Goal: Information Seeking & Learning: Understand process/instructions

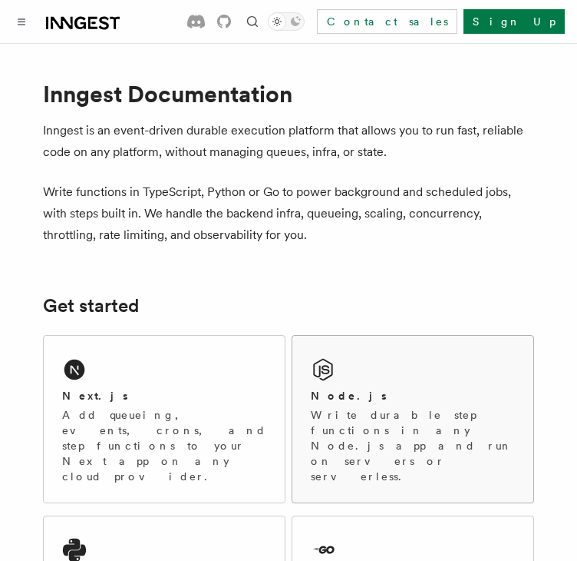
click at [441, 409] on p "Write durable step functions in any Node.js app and run on servers or serverles…" at bounding box center [413, 445] width 204 height 77
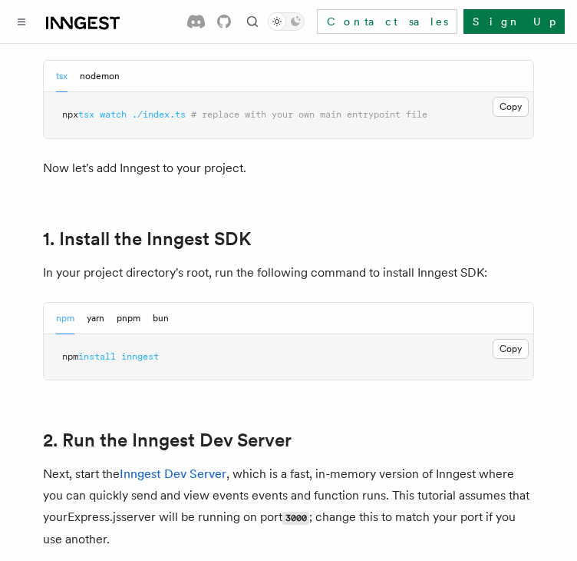
scroll to position [964, 0]
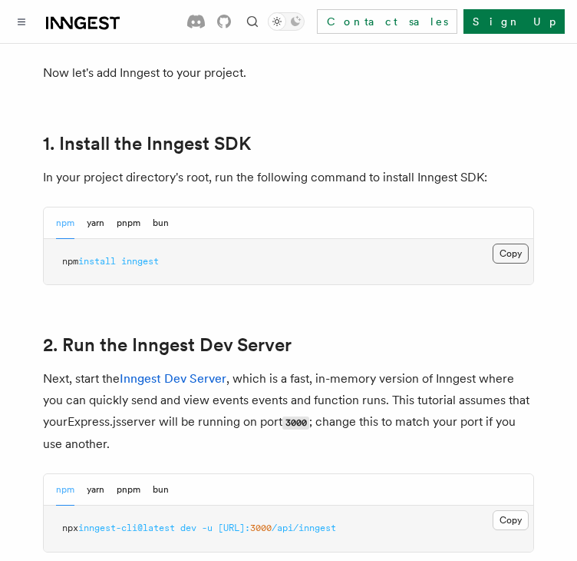
click at [509, 256] on button "Copy Copied" at bounding box center [511, 253] width 36 height 20
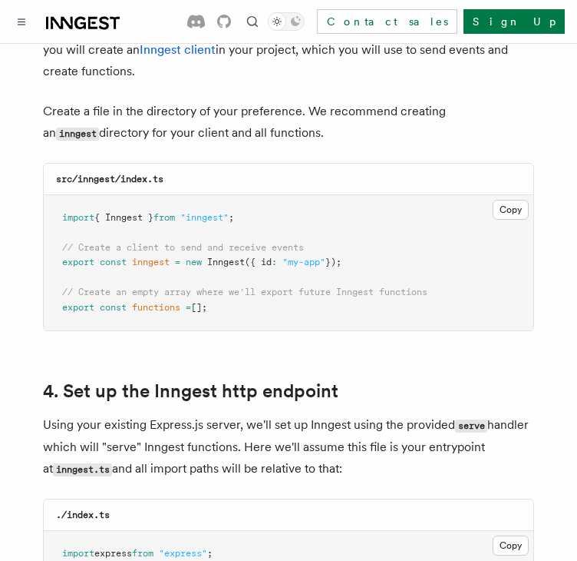
scroll to position [1962, 0]
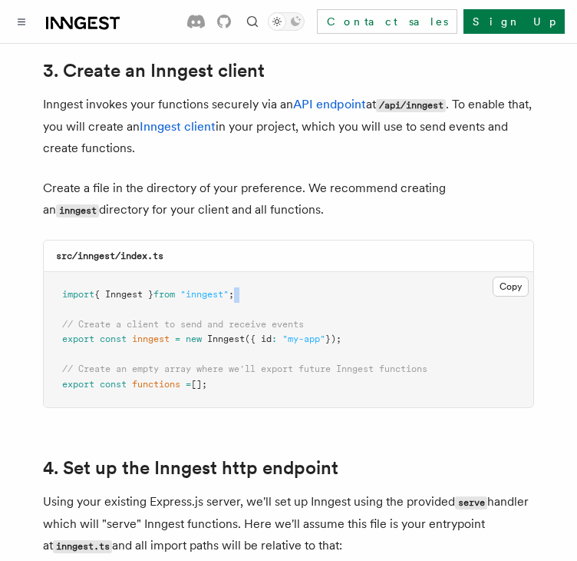
drag, startPoint x: 275, startPoint y: 280, endPoint x: 53, endPoint y: 283, distance: 221.9
click at [53, 283] on pre "import { Inngest } from "inngest" ; // Create a client to send and receive even…" at bounding box center [289, 340] width 490 height 136
click at [289, 274] on pre "import { Inngest } from "inngest" ; // Create a client to send and receive even…" at bounding box center [289, 340] width 490 height 136
drag, startPoint x: 278, startPoint y: 271, endPoint x: 43, endPoint y: 276, distance: 235.0
click at [43, 276] on div "src/inngest/index.ts Copy Copied import { Inngest } from "inngest" ; // Create …" at bounding box center [288, 324] width 491 height 169
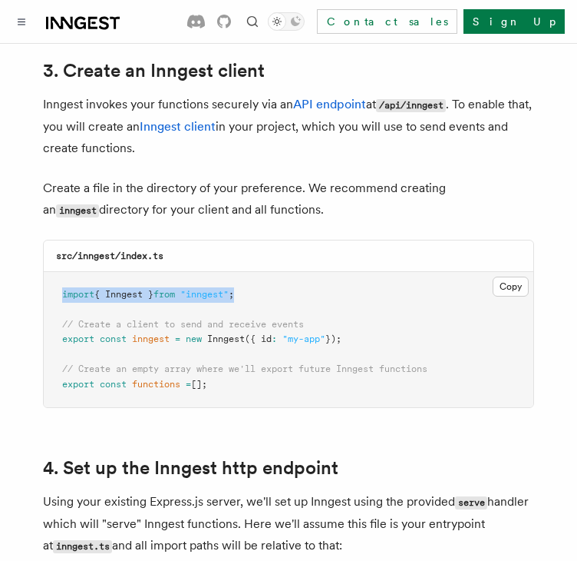
copy span "import { Inngest } from "inngest" ;"
drag, startPoint x: 341, startPoint y: 321, endPoint x: 58, endPoint y: 323, distance: 283.3
click at [58, 323] on pre "import { Inngest } from "inngest" ; // Create a client to send and receive even…" at bounding box center [289, 340] width 490 height 136
copy span "export const inngest = new Inngest ({ id : "my-app" });"
drag, startPoint x: 244, startPoint y: 369, endPoint x: 61, endPoint y: 372, distance: 182.8
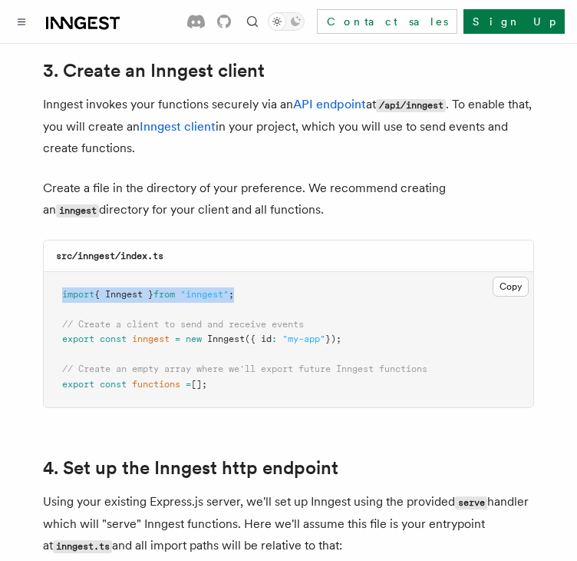
click at [61, 372] on pre "import { Inngest } from "inngest" ; // Create a client to send and receive even…" at bounding box center [289, 340] width 490 height 136
copy span "export const functions = [];"
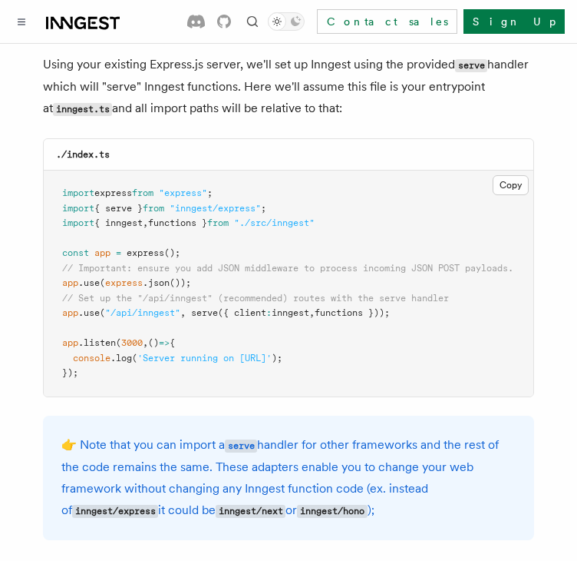
scroll to position [2422, 0]
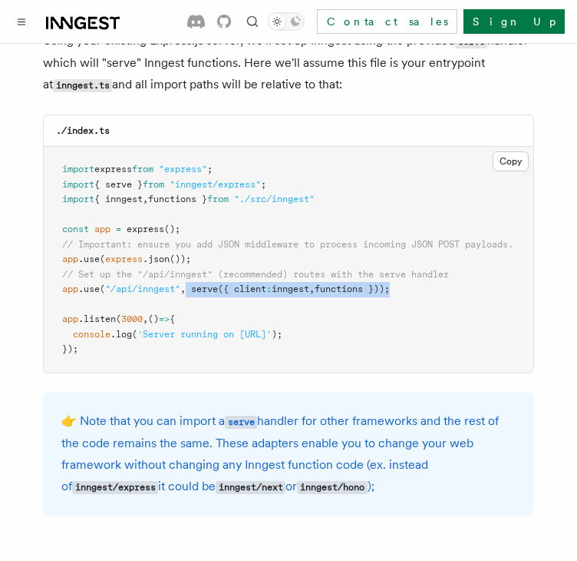
drag, startPoint x: 190, startPoint y: 271, endPoint x: 402, endPoint y: 273, distance: 211.9
click at [390, 283] on span "app .use ( "/api/inngest" , serve ({ client : inngest , functions }));" at bounding box center [226, 288] width 328 height 11
copy span "serve ({ client : inngest , functions }))"
